Goal: Information Seeking & Learning: Learn about a topic

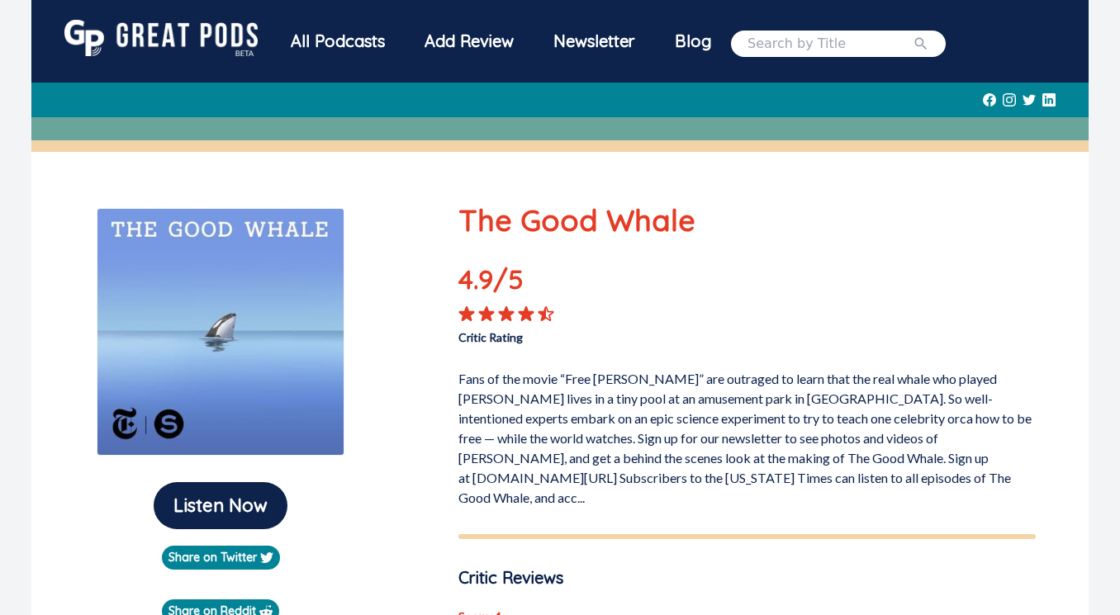
scroll to position [416, 0]
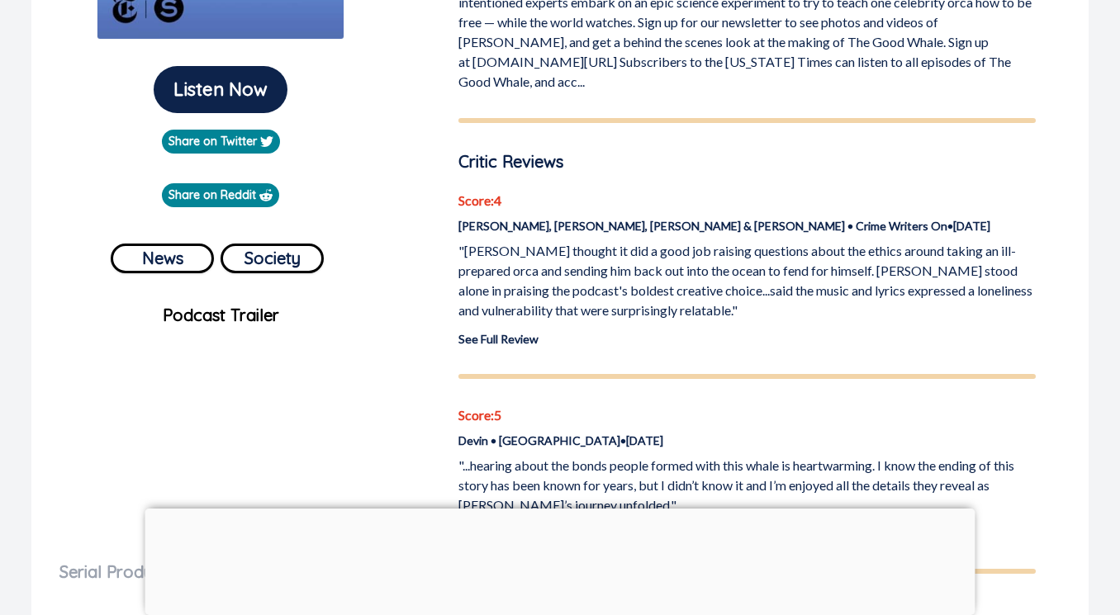
click at [524, 332] on link "See Full Review" at bounding box center [498, 339] width 80 height 14
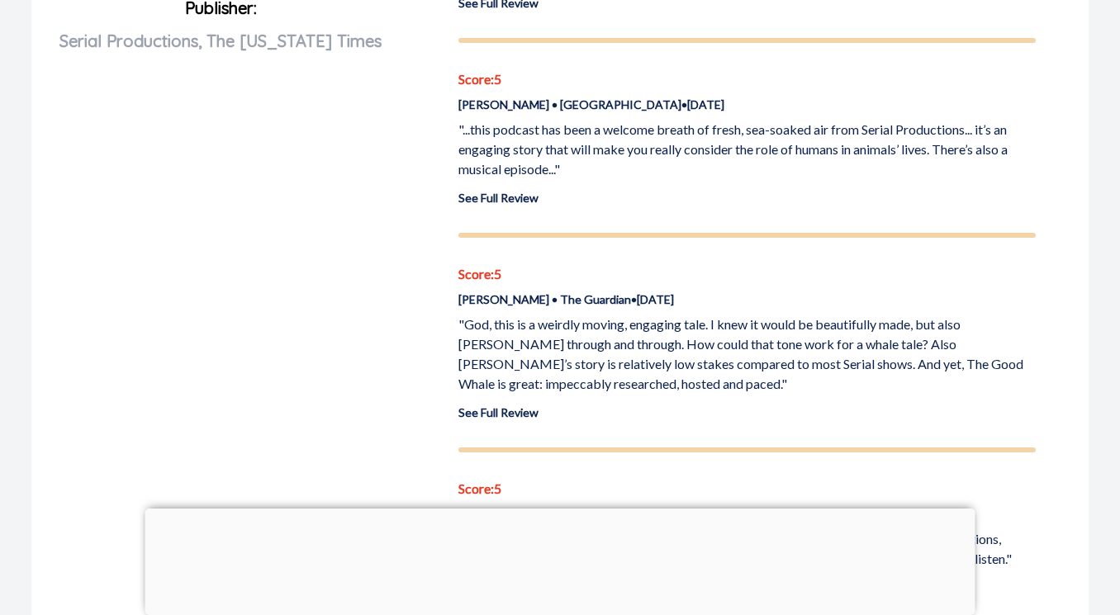
scroll to position [958, 0]
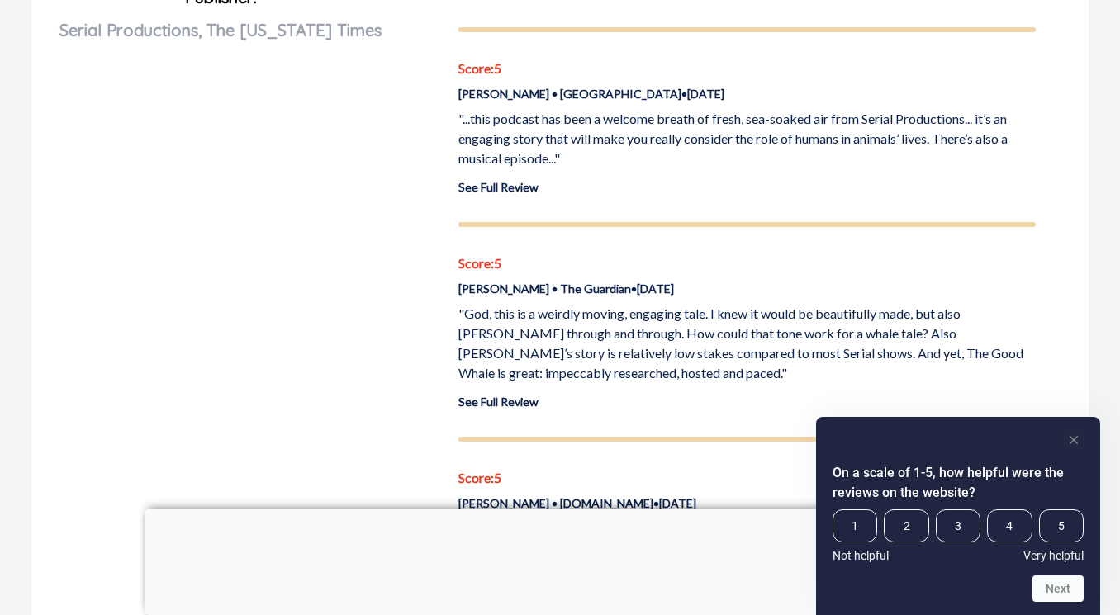
click at [1075, 443] on icon "Hide survey" at bounding box center [1074, 440] width 20 height 20
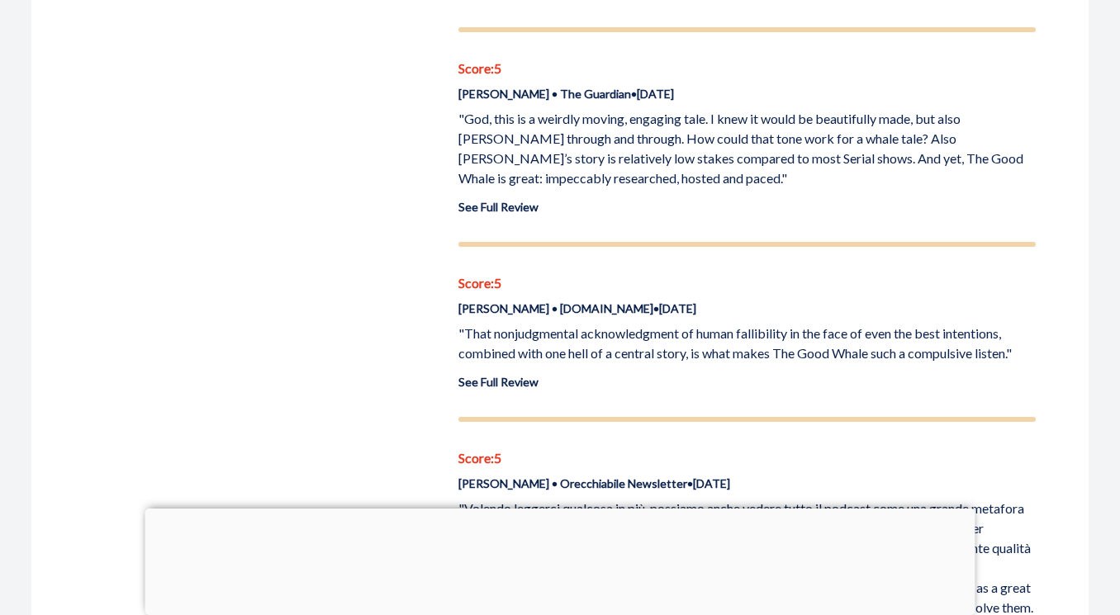
scroll to position [1154, 0]
drag, startPoint x: 463, startPoint y: 311, endPoint x: 571, endPoint y: 319, distance: 107.6
click at [571, 323] on p ""That nonjudgmental acknowledgment of human fallibility in the face of even the…" at bounding box center [746, 343] width 577 height 40
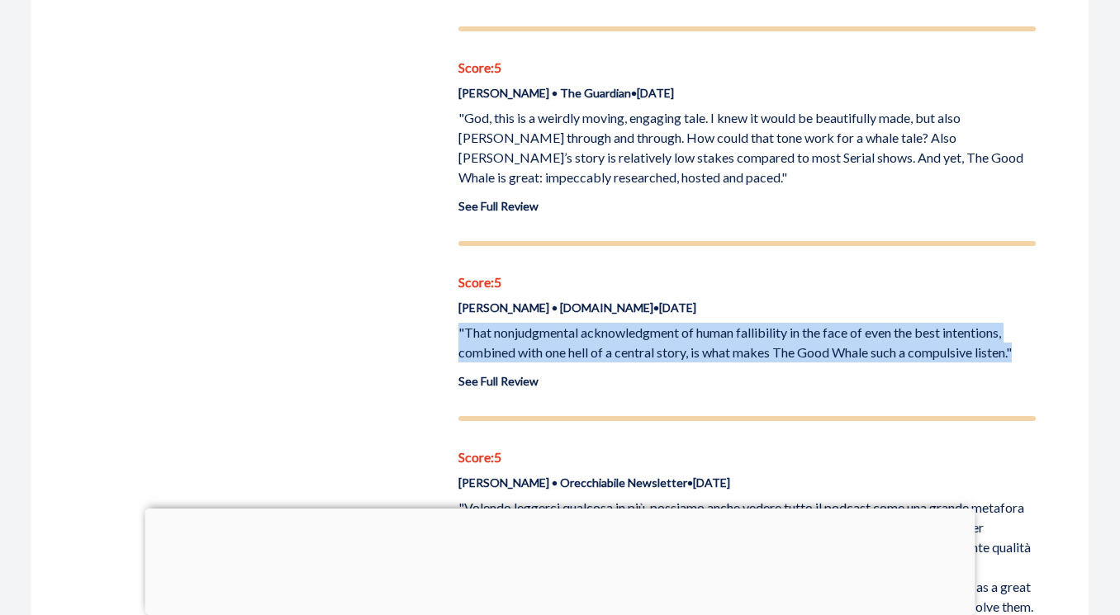
drag, startPoint x: 456, startPoint y: 312, endPoint x: 1031, endPoint y: 343, distance: 575.6
copy p ""That nonjudgmental acknowledgment of human fallibility in the face of even the…"
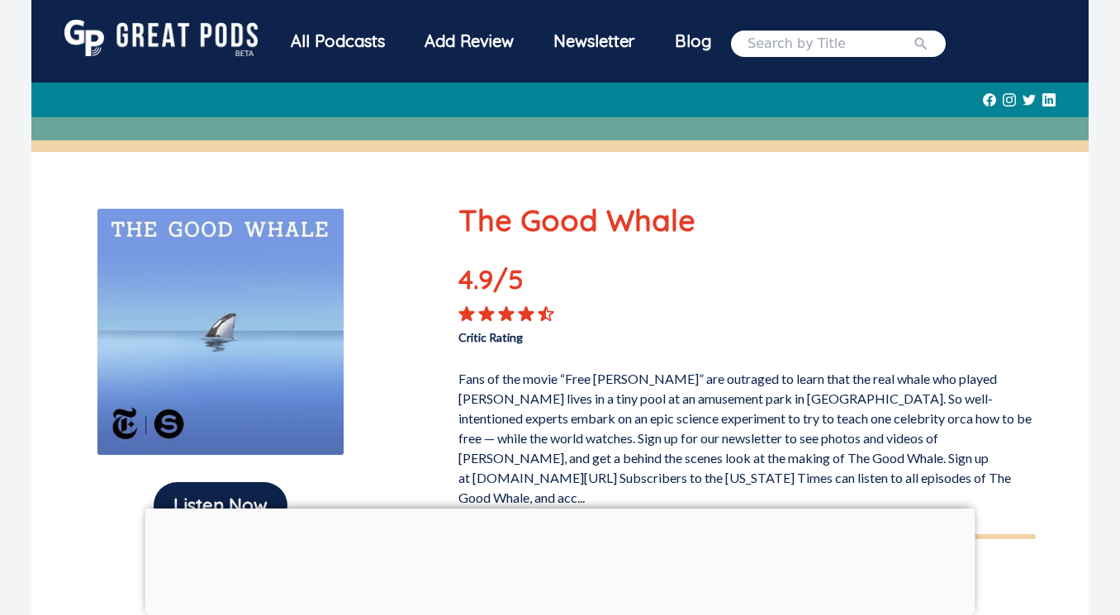
scroll to position [0, 0]
